Goal: Task Accomplishment & Management: Manage account settings

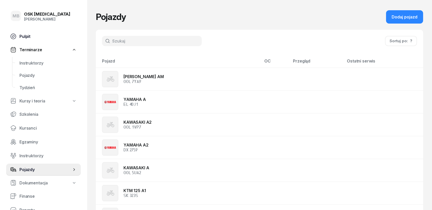
click at [27, 34] on span "Pulpit" at bounding box center [47, 36] width 57 height 5
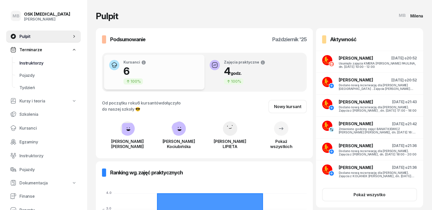
click at [29, 63] on span "Instruktorzy" at bounding box center [47, 63] width 57 height 5
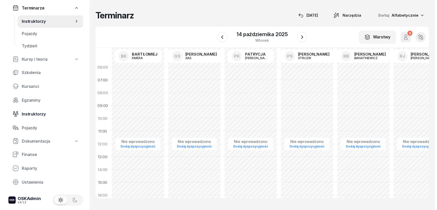
scroll to position [43, 0]
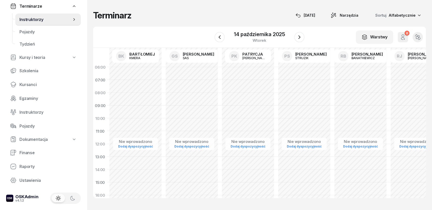
click at [361, 80] on div "Nie wprowadzono Dodaj dyspozycyjność" at bounding box center [361, 182] width 56 height 243
select select "06"
select select "08"
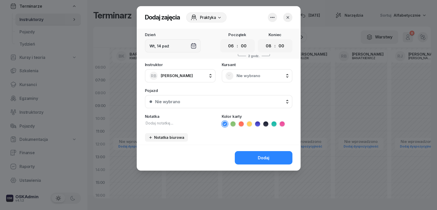
click at [272, 16] on icon "button" at bounding box center [272, 17] width 6 height 6
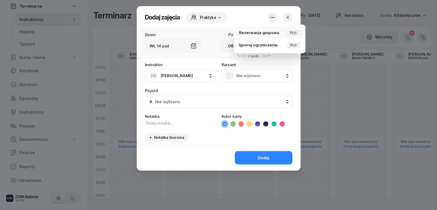
click at [298, 33] on div "Wył." at bounding box center [294, 33] width 14 height 6
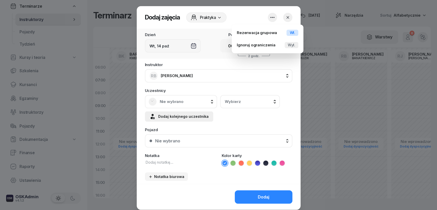
click at [180, 119] on div "Dodaj kolejnego uczestnika" at bounding box center [178, 116] width 59 height 6
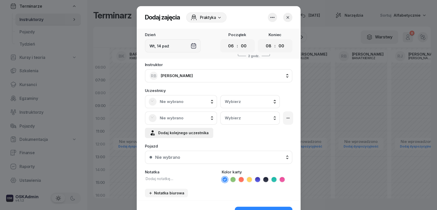
click at [182, 134] on div "Dodaj kolejnego uczestnika" at bounding box center [178, 133] width 59 height 6
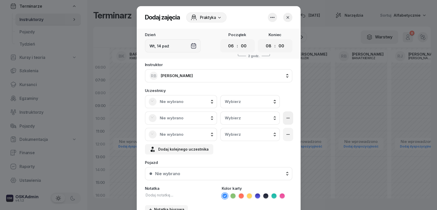
click at [285, 120] on icon "button" at bounding box center [288, 118] width 6 height 6
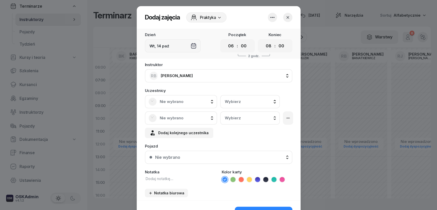
drag, startPoint x: 285, startPoint y: 118, endPoint x: 283, endPoint y: 89, distance: 29.7
click at [285, 118] on icon "button" at bounding box center [288, 118] width 6 height 6
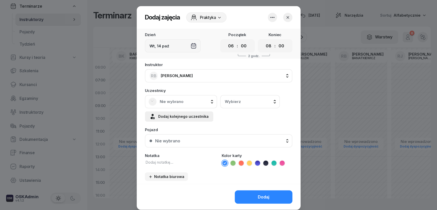
click at [187, 118] on div "Dodaj kolejnego uczestnika" at bounding box center [178, 116] width 59 height 6
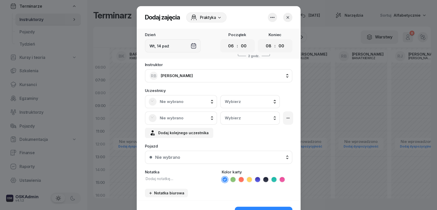
click at [250, 102] on div "Wybierz" at bounding box center [250, 101] width 50 height 5
click at [192, 102] on span "Nie wybrano" at bounding box center [187, 101] width 54 height 5
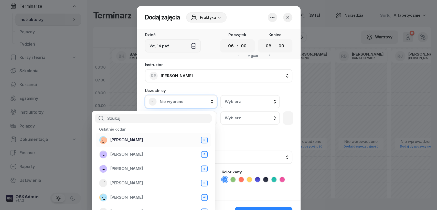
click at [132, 141] on span "[PERSON_NAME]" at bounding box center [126, 139] width 33 height 5
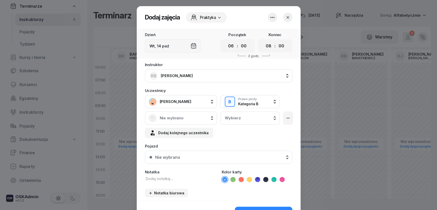
click at [164, 118] on span "Nie wybrano" at bounding box center [187, 118] width 54 height 5
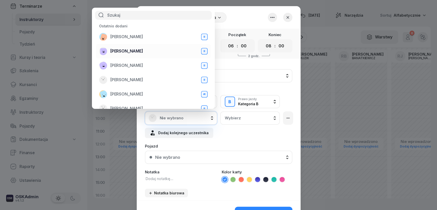
click at [130, 55] on div "[PERSON_NAME] B" at bounding box center [153, 51] width 108 height 8
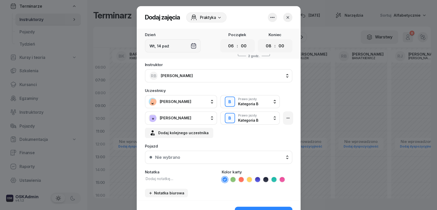
click at [195, 121] on div "[PERSON_NAME]" at bounding box center [180, 118] width 65 height 8
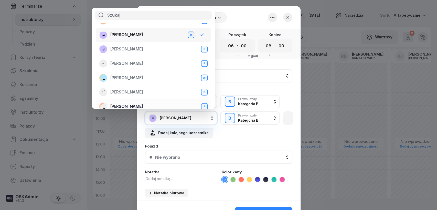
scroll to position [25, 0]
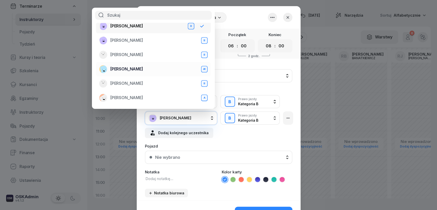
click at [142, 66] on div "[PERSON_NAME] A1" at bounding box center [153, 69] width 108 height 8
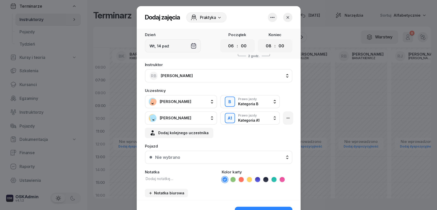
click at [179, 101] on span "[PERSON_NAME]" at bounding box center [187, 101] width 54 height 5
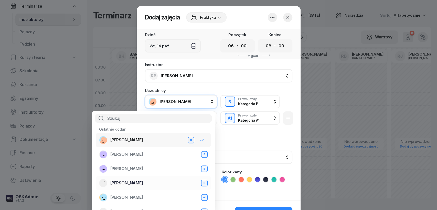
scroll to position [25, 0]
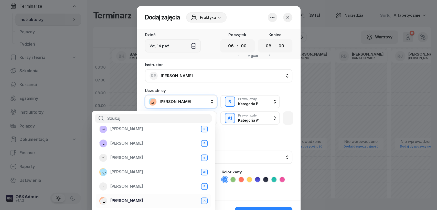
click at [143, 200] on span "[PERSON_NAME]" at bounding box center [126, 200] width 33 height 5
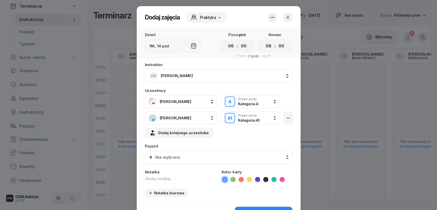
click at [191, 47] on div "Wt, 14 paź" at bounding box center [173, 45] width 56 height 13
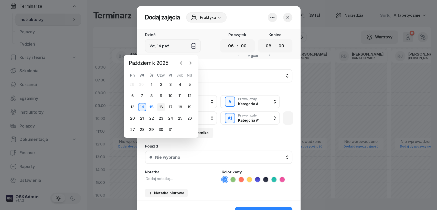
click at [162, 104] on div "16" at bounding box center [161, 107] width 8 height 8
type input "Czw, 16 paź"
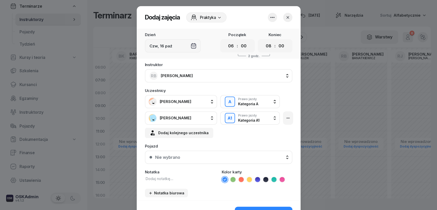
click at [272, 19] on icon "button" at bounding box center [272, 17] width 6 height 6
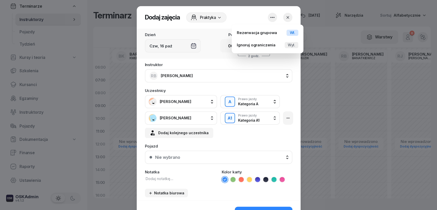
click at [216, 91] on div "Uczestnicy [PERSON_NAME] A Prawo jazdy Kategoria A A Prawo jazdy Kategoria A Pr…" at bounding box center [218, 113] width 147 height 49
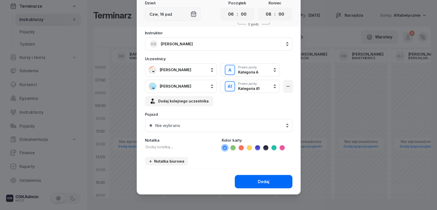
scroll to position [32, 0]
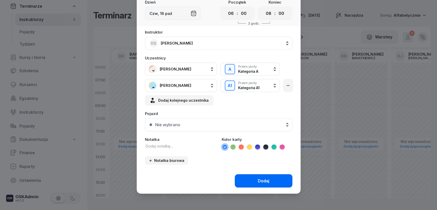
click at [250, 183] on button "Dodaj" at bounding box center [264, 180] width 58 height 13
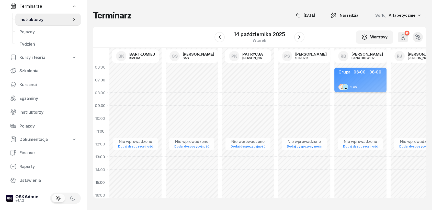
click at [353, 75] on div "Grupa · 06:00 - 08:00" at bounding box center [360, 73] width 43 height 6
select select "06"
select select "08"
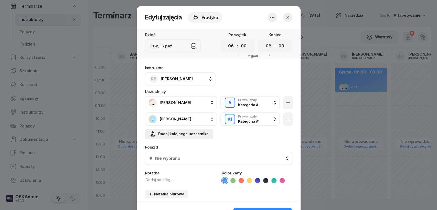
click at [183, 134] on div "Dodaj kolejnego uczestnika" at bounding box center [178, 134] width 59 height 6
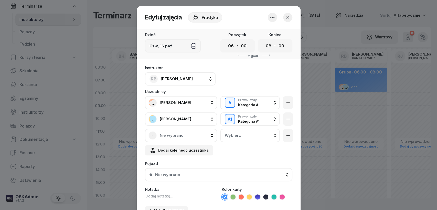
click at [167, 135] on span "Nie wybrano" at bounding box center [187, 135] width 54 height 5
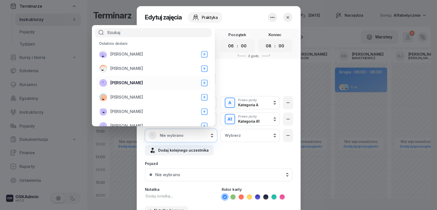
click at [125, 79] on div "[PERSON_NAME]" at bounding box center [153, 83] width 108 height 8
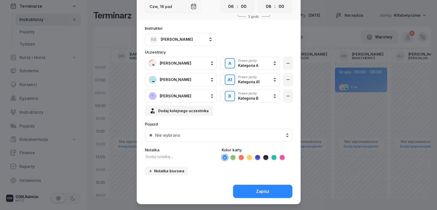
scroll to position [50, 0]
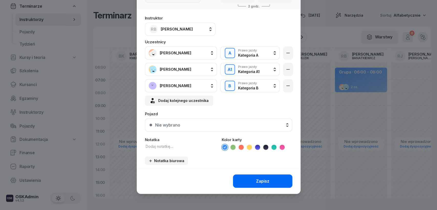
click at [257, 181] on div "Zapisz" at bounding box center [262, 181] width 13 height 5
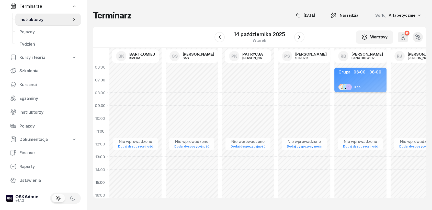
click at [373, 86] on div "3 os." at bounding box center [361, 87] width 45 height 6
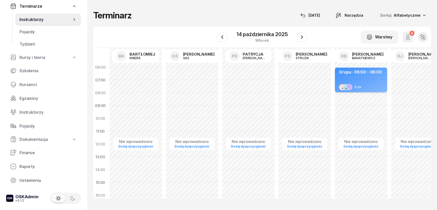
select select "06"
select select "08"
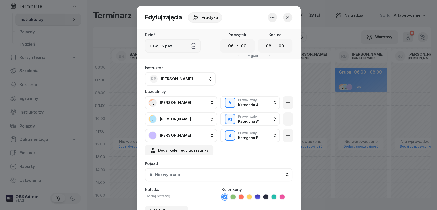
click at [230, 195] on icon at bounding box center [232, 196] width 5 height 5
click at [286, 17] on icon "button" at bounding box center [287, 17] width 5 height 5
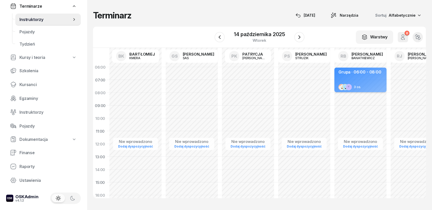
click at [358, 84] on div "3 os." at bounding box center [361, 87] width 45 height 6
select select "06"
select select "08"
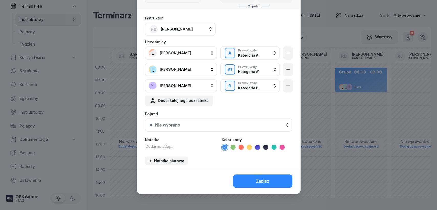
click at [231, 148] on icon at bounding box center [232, 147] width 5 height 5
click at [256, 182] on div "Zapisz" at bounding box center [262, 181] width 13 height 5
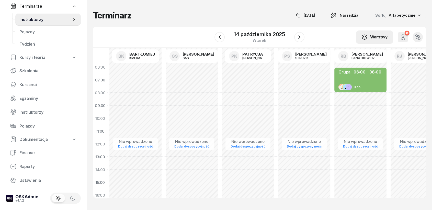
click at [380, 40] on button "Warstwy" at bounding box center [374, 36] width 37 height 13
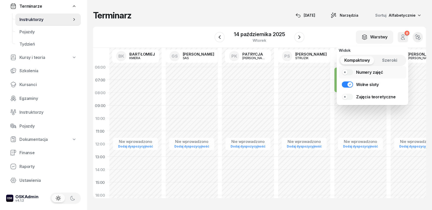
click at [345, 70] on link "Numery zajęć" at bounding box center [373, 72] width 68 height 12
click at [346, 71] on link "Numery zajęć" at bounding box center [373, 72] width 68 height 12
click at [346, 97] on link "Zajęcia teoretyczne" at bounding box center [373, 97] width 68 height 12
click at [315, 129] on div "Nie wprowadzono Dodaj dyspozycyjność" at bounding box center [304, 182] width 56 height 243
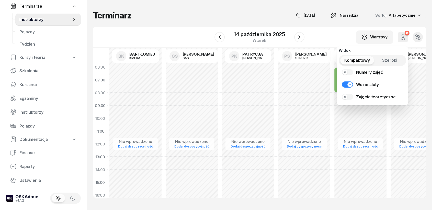
select select "10"
select select "12"
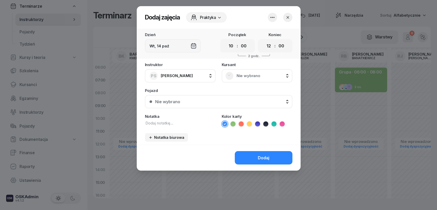
click at [289, 17] on icon "button" at bounding box center [287, 17] width 5 height 5
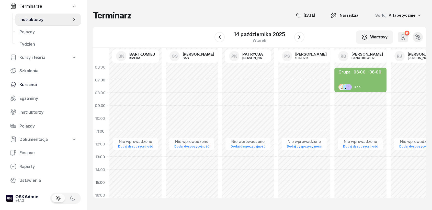
click at [27, 81] on link "Kursanci" at bounding box center [43, 84] width 75 height 12
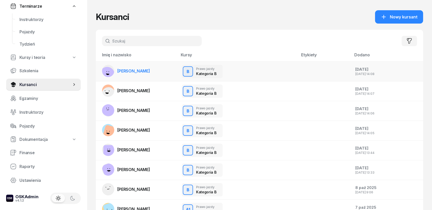
click at [160, 72] on td "[PERSON_NAME]" at bounding box center [137, 72] width 82 height 20
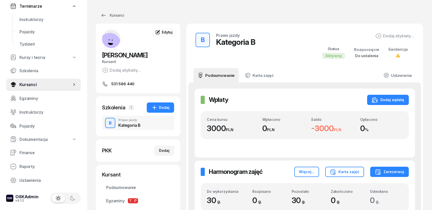
scroll to position [28, 0]
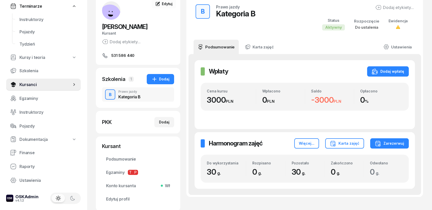
click at [108, 96] on div "B" at bounding box center [110, 94] width 7 height 7
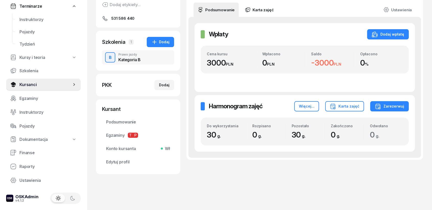
click at [258, 11] on link "Karta zajęć" at bounding box center [259, 10] width 37 height 14
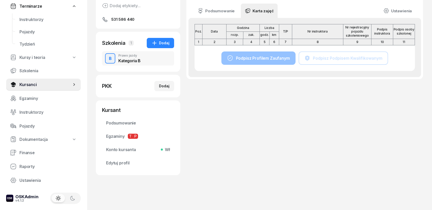
scroll to position [64, 0]
click at [136, 61] on div "Kategoria B" at bounding box center [129, 61] width 22 height 4
click at [124, 162] on span "Edytuj profil" at bounding box center [138, 162] width 64 height 5
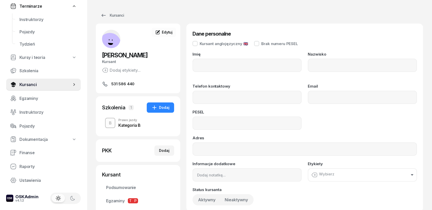
type input "[PERSON_NAME]"
type input "531586440"
click at [103, 14] on icon at bounding box center [104, 15] width 6 height 6
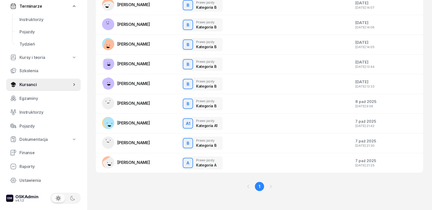
scroll to position [86, 0]
click at [132, 161] on span "[PERSON_NAME]" at bounding box center [133, 162] width 33 height 5
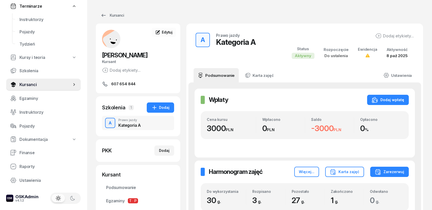
click at [307, 57] on div "Aktywny" at bounding box center [303, 56] width 23 height 6
click at [401, 74] on link "Ustawienia" at bounding box center [398, 75] width 37 height 14
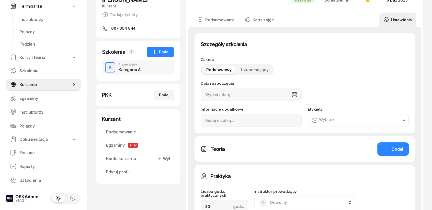
scroll to position [57, 0]
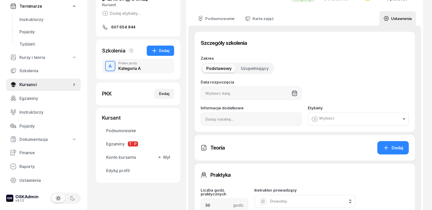
click at [404, 21] on link "Ustawienia" at bounding box center [398, 18] width 37 height 14
drag, startPoint x: 124, startPoint y: 52, endPoint x: 121, endPoint y: 52, distance: 2.8
click at [121, 50] on div "Szkolenia" at bounding box center [114, 50] width 24 height 7
click at [123, 62] on div "Prawo jazdy" at bounding box center [129, 63] width 23 height 3
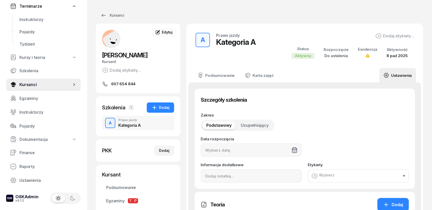
drag, startPoint x: 109, startPoint y: 114, endPoint x: 109, endPoint y: 117, distance: 2.8
click at [109, 117] on div "Szkolenia 1 Dodaj A Prawo jazdy Kategoria A" at bounding box center [138, 116] width 84 height 40
click at [111, 121] on div "A" at bounding box center [110, 122] width 7 height 7
click at [109, 70] on div "Dodaj etykiety..." at bounding box center [121, 70] width 39 height 6
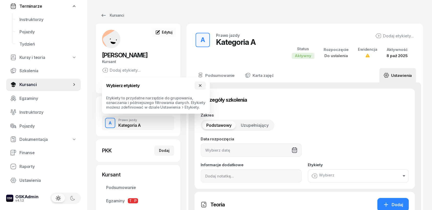
click at [109, 70] on div "Dodaj etykiety..." at bounding box center [121, 70] width 39 height 6
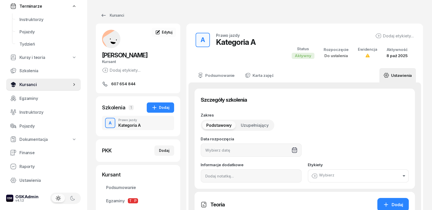
click at [41, 87] on link "Kursanci" at bounding box center [43, 84] width 75 height 12
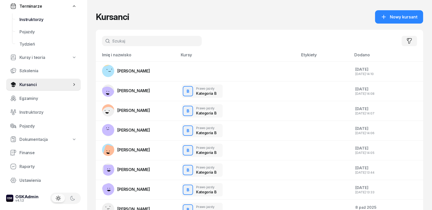
click at [33, 21] on link "Instruktorzy" at bounding box center [47, 19] width 65 height 12
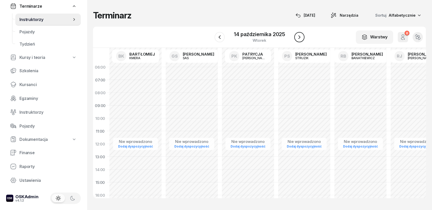
click at [302, 37] on icon "button" at bounding box center [300, 37] width 6 height 6
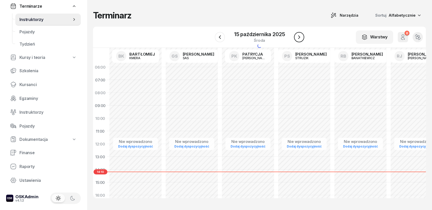
click at [302, 37] on icon "button" at bounding box center [299, 37] width 6 height 6
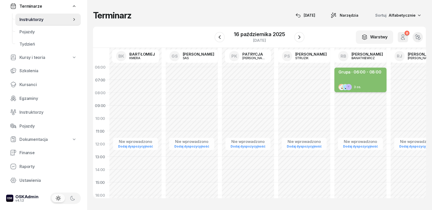
click at [363, 82] on div "Grupa · 06:00 - 08:00 3 os." at bounding box center [361, 80] width 52 height 25
select select "06"
select select "08"
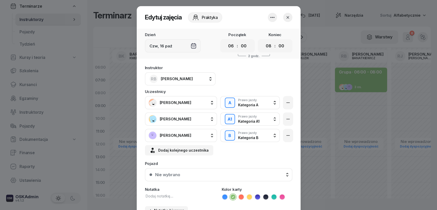
click at [270, 19] on icon "button" at bounding box center [272, 17] width 6 height 6
click at [264, 34] on div "Usuń zajęcia" at bounding box center [258, 32] width 24 height 5
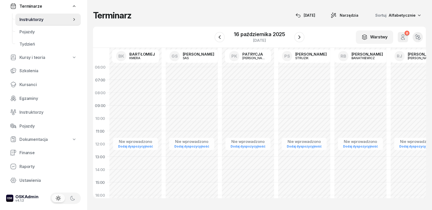
click at [415, 92] on div "Nie wprowadzono Dodaj dyspozycyjność" at bounding box center [417, 182] width 56 height 243
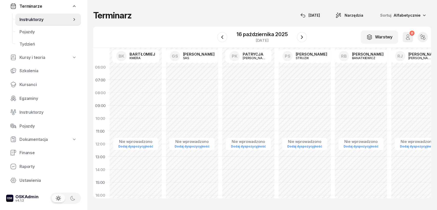
select select "08"
select select "10"
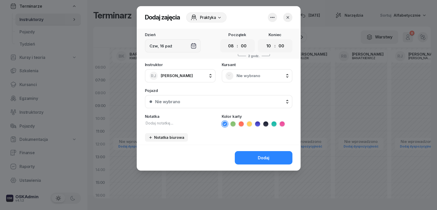
drag, startPoint x: 290, startPoint y: 16, endPoint x: 244, endPoint y: 16, distance: 46.1
click at [289, 16] on icon "button" at bounding box center [287, 17] width 5 height 5
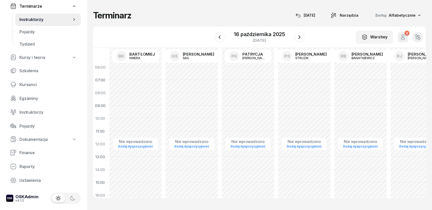
click at [47, 21] on span "Instruktorzy" at bounding box center [45, 19] width 52 height 5
click at [34, 2] on link "Terminarze" at bounding box center [43, 6] width 75 height 11
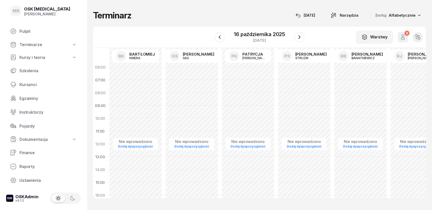
scroll to position [5, 0]
click at [27, 30] on span "Pulpit" at bounding box center [47, 31] width 57 height 5
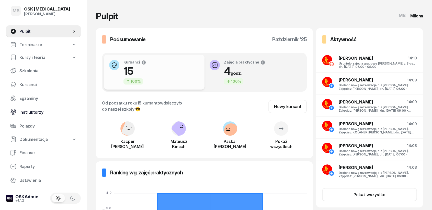
click at [13, 112] on icon at bounding box center [13, 111] width 1 height 1
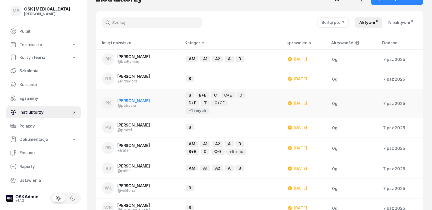
scroll to position [28, 0]
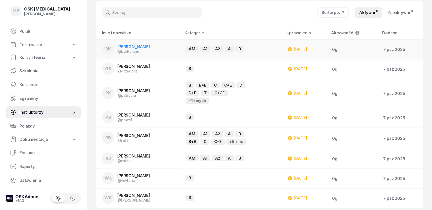
click at [149, 48] on span "[PERSON_NAME]" at bounding box center [133, 46] width 33 height 5
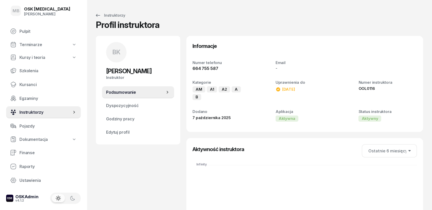
scroll to position [57, 0]
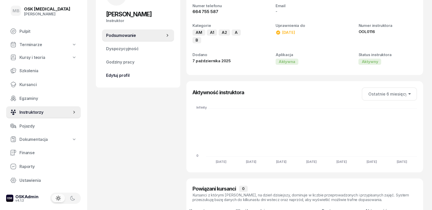
click at [115, 76] on span "Edytuj profil" at bounding box center [138, 75] width 64 height 5
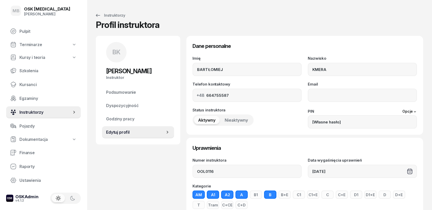
click at [409, 109] on div "Opcje" at bounding box center [410, 111] width 15 height 6
click at [384, 127] on link "Resetuj PIN instruktora" at bounding box center [379, 124] width 68 height 11
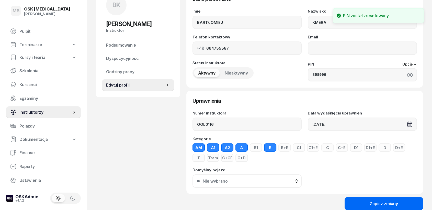
scroll to position [57, 0]
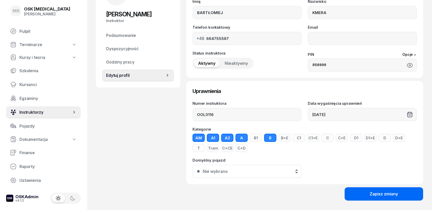
click at [379, 194] on div "Zapisz zmiany" at bounding box center [384, 193] width 28 height 5
click at [378, 196] on button "Zapisz zmiany" at bounding box center [384, 193] width 79 height 13
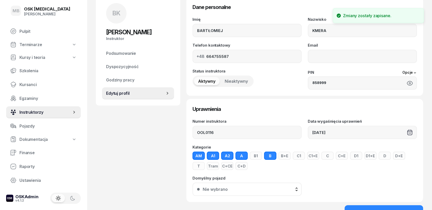
scroll to position [0, 0]
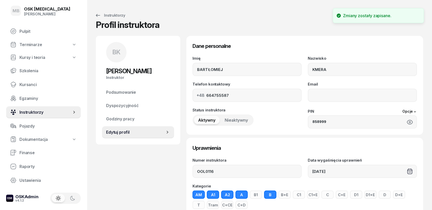
click at [19, 117] on link "Instruktorzy" at bounding box center [43, 112] width 75 height 12
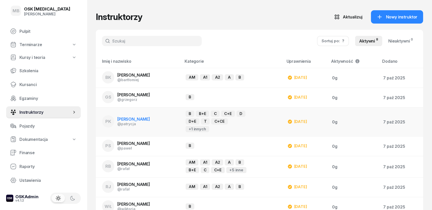
click at [141, 119] on span "[PERSON_NAME]" at bounding box center [133, 118] width 33 height 5
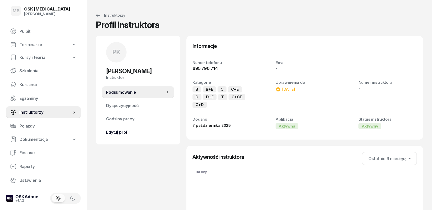
click at [116, 135] on span "Edytuj profil" at bounding box center [138, 132] width 64 height 5
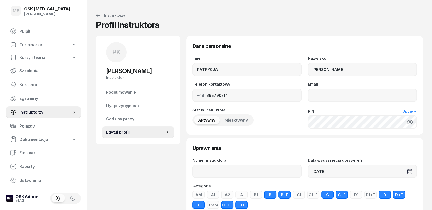
click at [412, 111] on link "Opcje" at bounding box center [410, 112] width 15 height 4
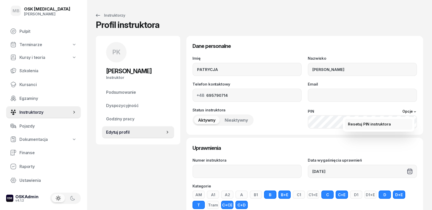
click at [391, 125] on link "Resetuj PIN instruktora" at bounding box center [379, 124] width 68 height 11
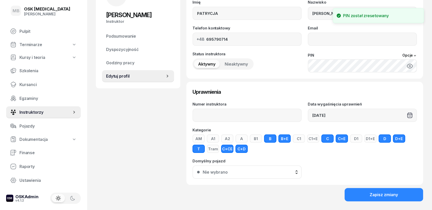
scroll to position [57, 0]
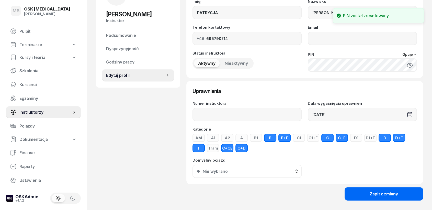
click at [381, 195] on div "Zapisz zmiany" at bounding box center [384, 193] width 28 height 5
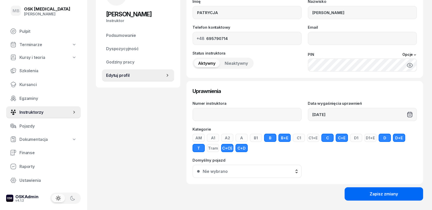
click at [377, 193] on div "Zapisz zmiany" at bounding box center [384, 193] width 28 height 5
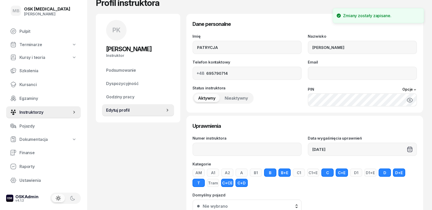
scroll to position [0, 0]
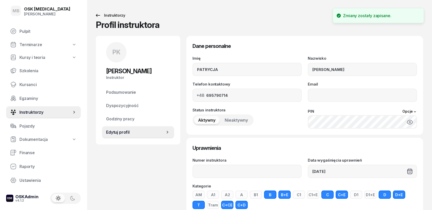
click at [99, 15] on icon at bounding box center [98, 15] width 6 height 6
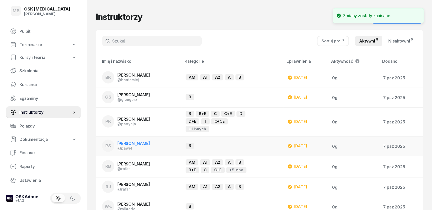
click at [131, 144] on span "[PERSON_NAME]" at bounding box center [133, 143] width 33 height 5
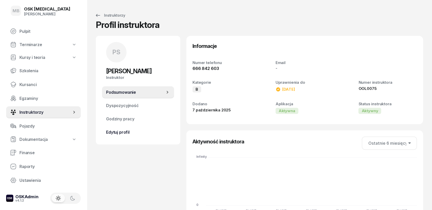
click at [124, 128] on link "Edytuj profil" at bounding box center [138, 132] width 72 height 12
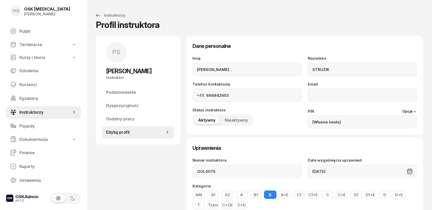
click at [407, 114] on div "PIN Opcje [Własne hasło]" at bounding box center [362, 118] width 109 height 20
click at [408, 112] on link "Opcje" at bounding box center [410, 112] width 15 height 4
click at [395, 123] on link "Resetuj PIN instruktora" at bounding box center [379, 124] width 68 height 11
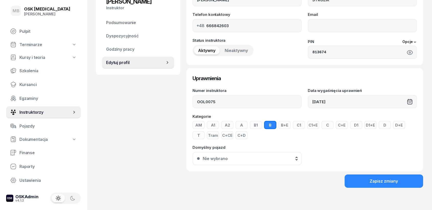
scroll to position [70, 0]
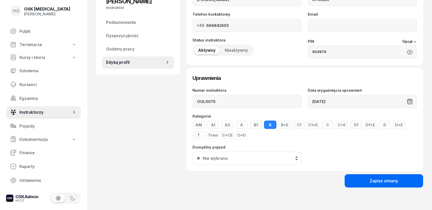
click at [373, 181] on div "Zapisz zmiany" at bounding box center [384, 180] width 28 height 5
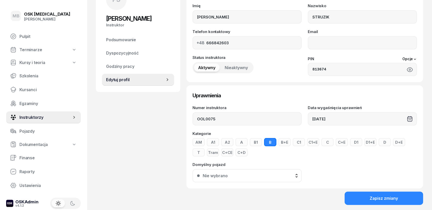
scroll to position [0, 0]
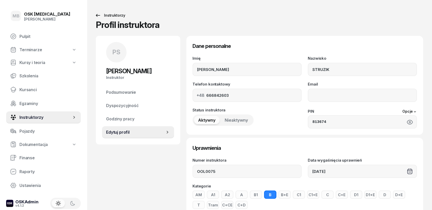
click at [96, 14] on icon at bounding box center [98, 15] width 6 height 6
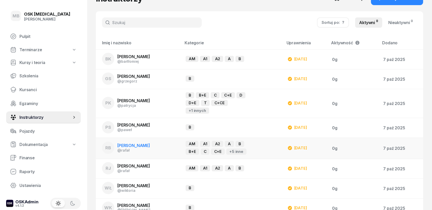
scroll to position [28, 0]
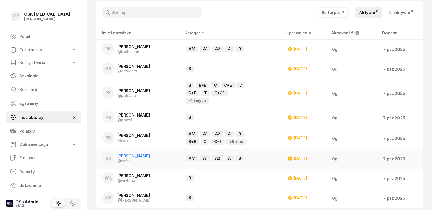
click at [140, 153] on span "[PERSON_NAME]" at bounding box center [133, 155] width 33 height 5
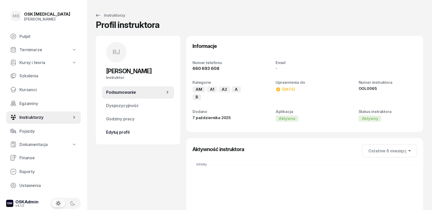
click at [119, 130] on span "Edytuj profil" at bounding box center [138, 132] width 64 height 5
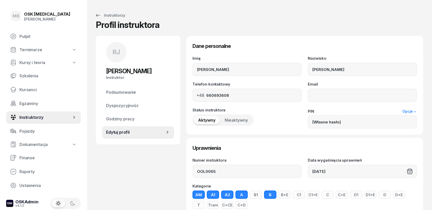
click at [412, 110] on link "Opcje" at bounding box center [410, 112] width 15 height 4
click at [403, 125] on link "Resetuj PIN instruktora" at bounding box center [379, 124] width 68 height 11
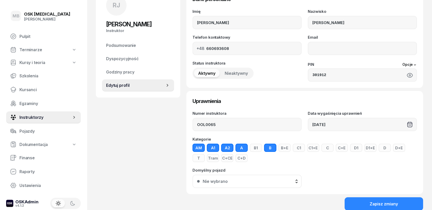
scroll to position [70, 0]
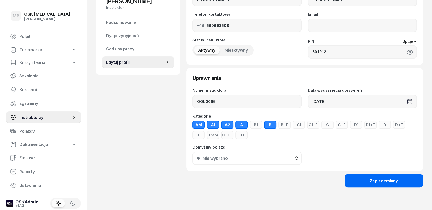
click at [387, 181] on div "Zapisz zmiany" at bounding box center [384, 180] width 28 height 5
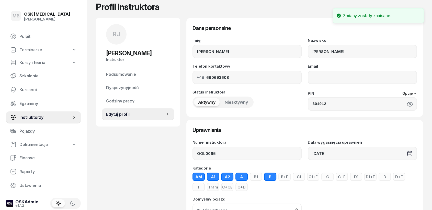
scroll to position [0, 0]
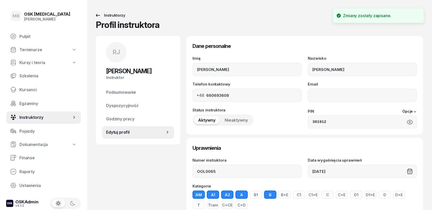
click at [96, 14] on icon at bounding box center [98, 15] width 6 height 6
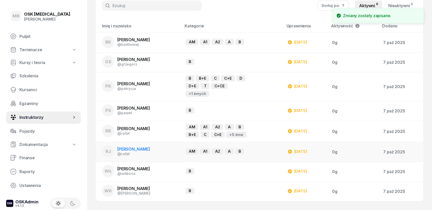
scroll to position [36, 0]
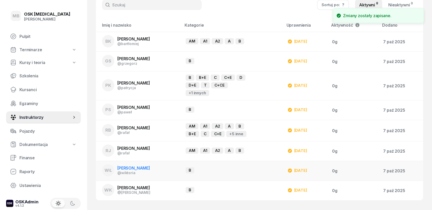
click at [143, 166] on span "[PERSON_NAME]" at bounding box center [133, 167] width 33 height 5
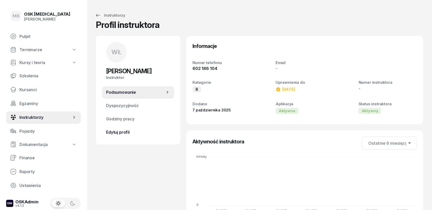
click at [113, 130] on span "Edytuj profil" at bounding box center [138, 132] width 64 height 5
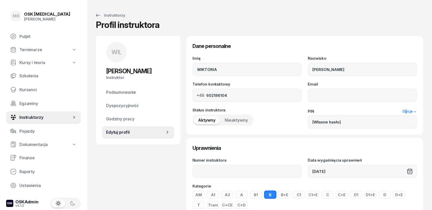
click at [407, 112] on link "Opcje" at bounding box center [410, 112] width 15 height 4
click at [399, 125] on link "Resetuj PIN instruktora" at bounding box center [379, 124] width 68 height 11
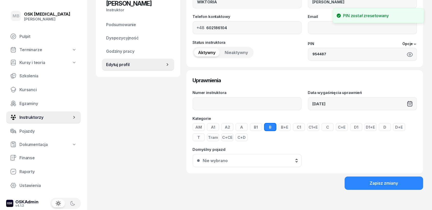
scroll to position [70, 0]
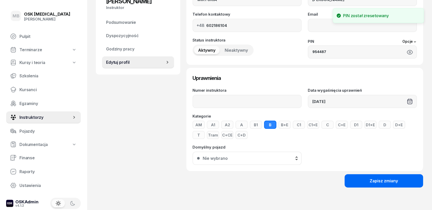
click at [370, 179] on button "Zapisz zmiany" at bounding box center [384, 180] width 79 height 13
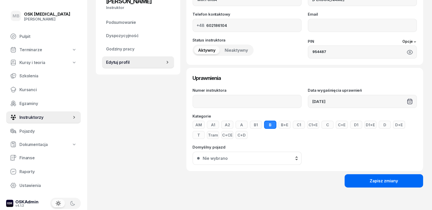
click at [382, 181] on div "Zapisz zmiany" at bounding box center [384, 180] width 28 height 5
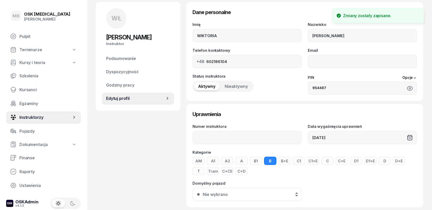
scroll to position [0, 0]
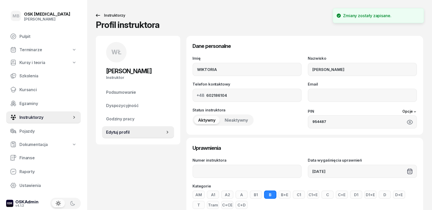
click at [97, 15] on icon at bounding box center [98, 15] width 4 height 3
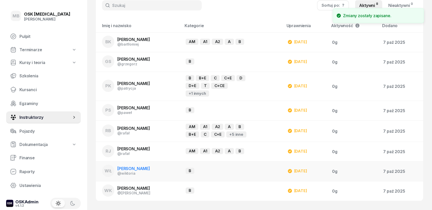
scroll to position [36, 0]
click at [143, 186] on span "[PERSON_NAME]" at bounding box center [133, 187] width 33 height 5
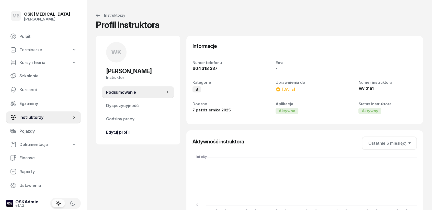
click at [123, 128] on link "Edytuj profil" at bounding box center [138, 132] width 72 height 12
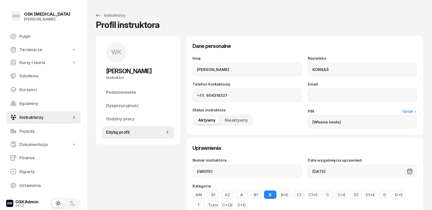
drag, startPoint x: 413, startPoint y: 107, endPoint x: 413, endPoint y: 113, distance: 5.4
click at [413, 108] on div "Imię [PERSON_NAME] KORNAŚ Telefon kontaktowy [PHONE_NUMBER] Email Status instru…" at bounding box center [305, 92] width 225 height 72
click at [413, 113] on icon at bounding box center [415, 112] width 4 height 4
click at [379, 125] on div "Resetuj PIN instruktora" at bounding box center [369, 124] width 43 height 5
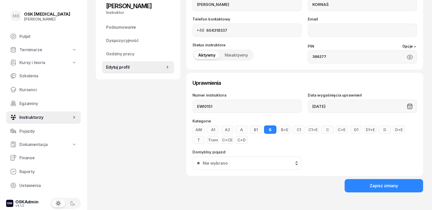
scroll to position [70, 0]
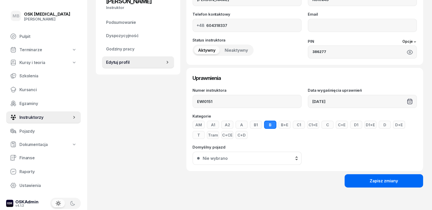
click at [387, 182] on div "Zapisz zmiany" at bounding box center [384, 180] width 28 height 5
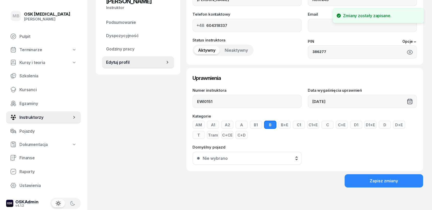
click at [112, 60] on span "Edytuj profil" at bounding box center [135, 62] width 59 height 5
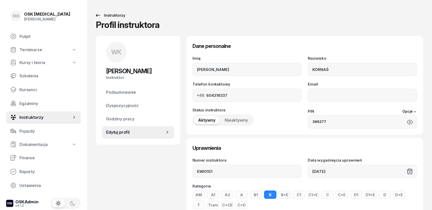
click at [95, 15] on icon at bounding box center [98, 15] width 6 height 6
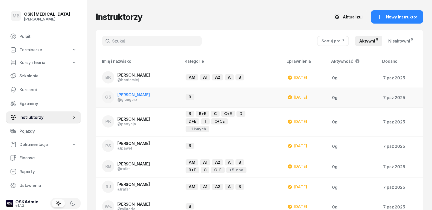
click at [146, 99] on div "@grzegorz" at bounding box center [133, 99] width 33 height 4
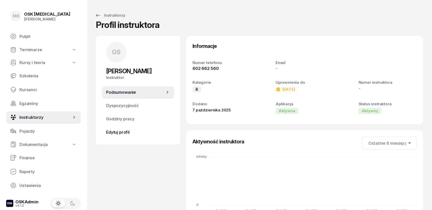
click at [123, 134] on span "Edytuj profil" at bounding box center [138, 132] width 64 height 5
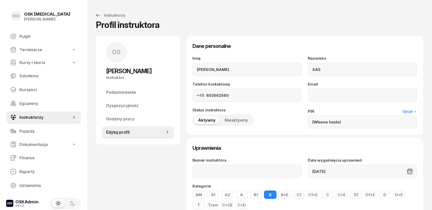
drag, startPoint x: 419, startPoint y: 109, endPoint x: 411, endPoint y: 113, distance: 9.5
click at [418, 110] on div "Dane personalne Imię [PERSON_NAME] SAS Telefon kontaktowy [PHONE_NUMBER] Email …" at bounding box center [305, 85] width 237 height 99
click at [410, 113] on link "Opcje" at bounding box center [410, 112] width 15 height 4
click at [397, 125] on link "Resetuj PIN instruktora" at bounding box center [379, 124] width 68 height 11
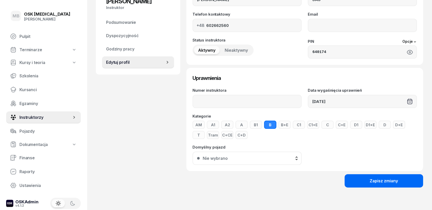
click at [389, 181] on div "Zapisz zmiany" at bounding box center [384, 180] width 28 height 5
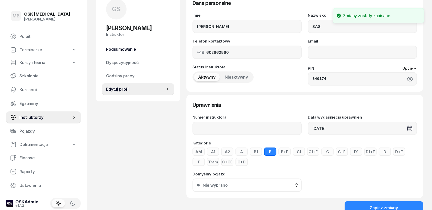
scroll to position [0, 0]
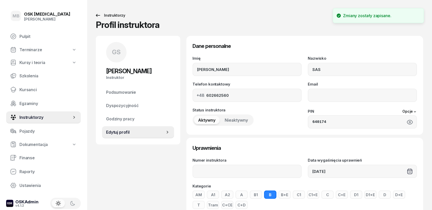
click at [100, 14] on icon at bounding box center [98, 15] width 6 height 6
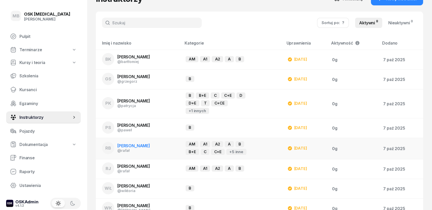
scroll to position [36, 0]
